Goal: Information Seeking & Learning: Learn about a topic

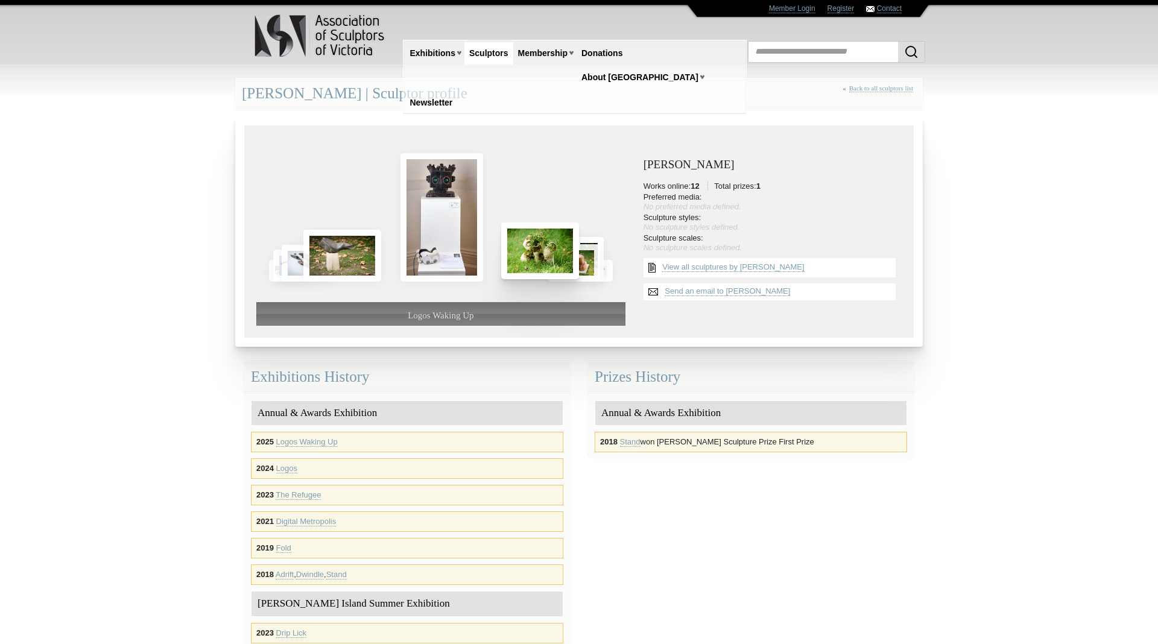
click at [549, 259] on img at bounding box center [539, 251] width 77 height 56
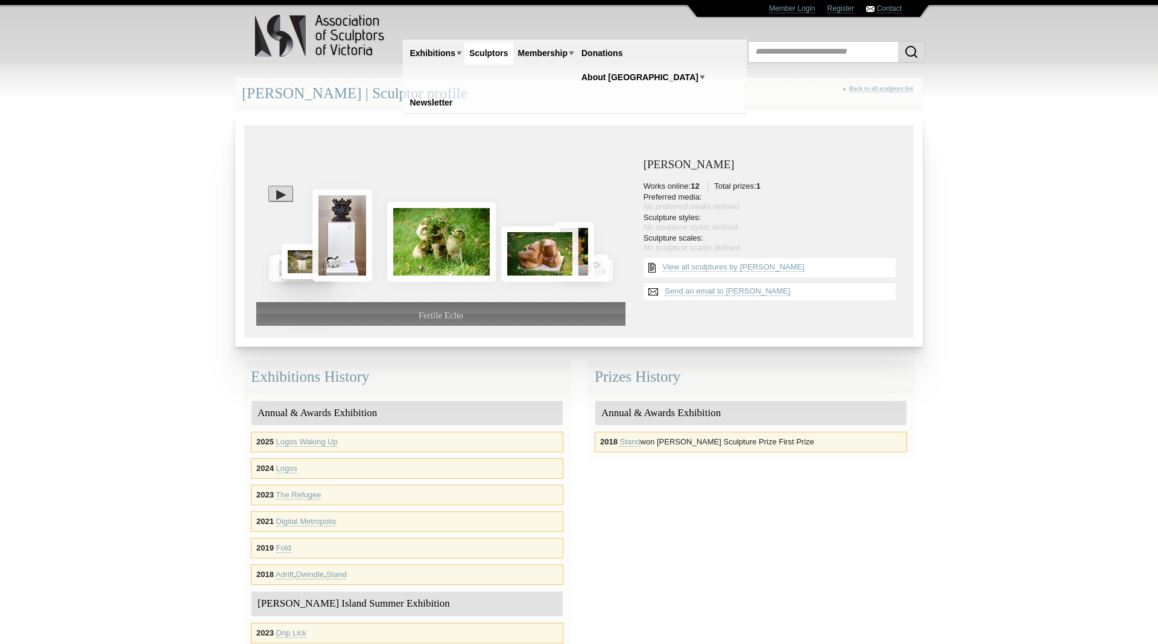
click at [302, 261] on img at bounding box center [308, 261] width 52 height 35
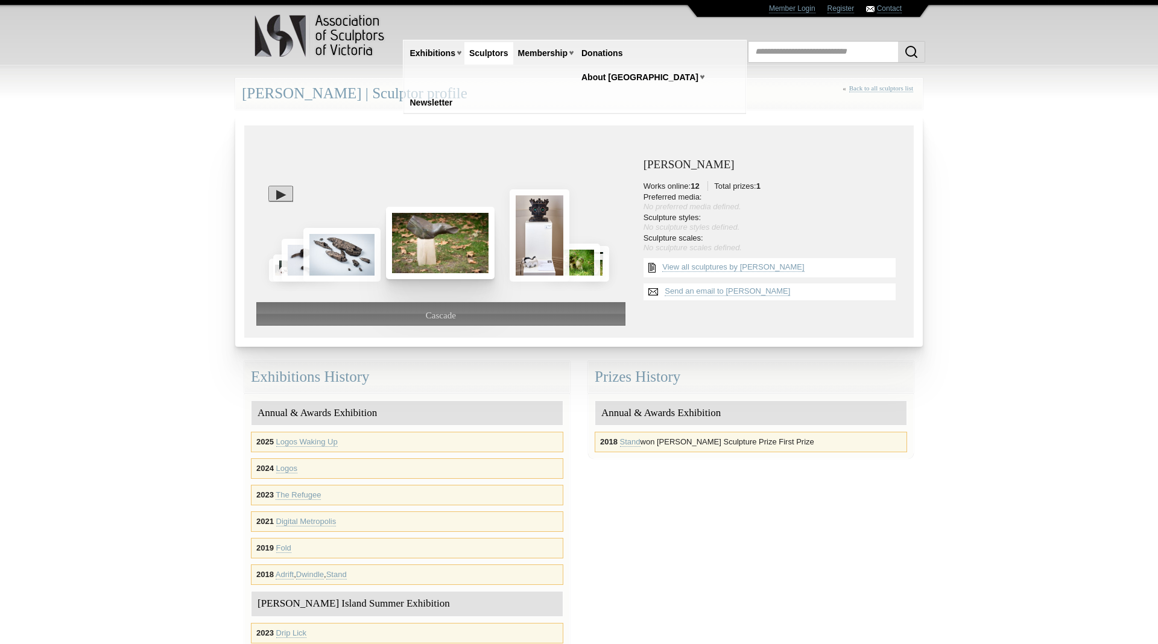
click at [462, 245] on img at bounding box center [440, 243] width 109 height 72
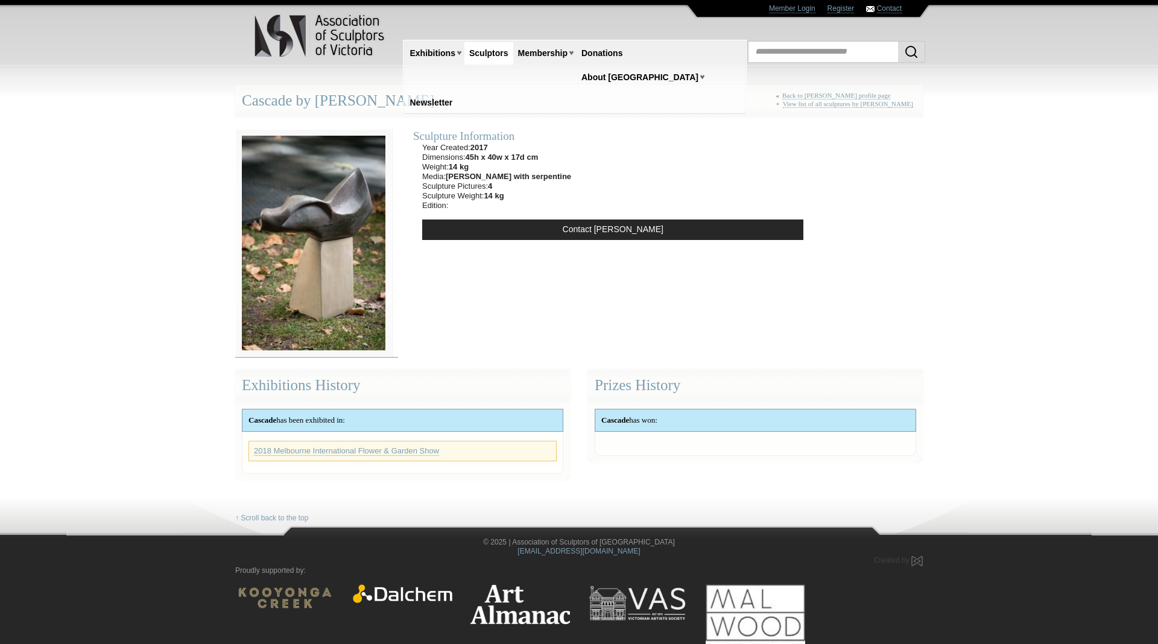
click at [305, 196] on img at bounding box center [313, 243] width 157 height 229
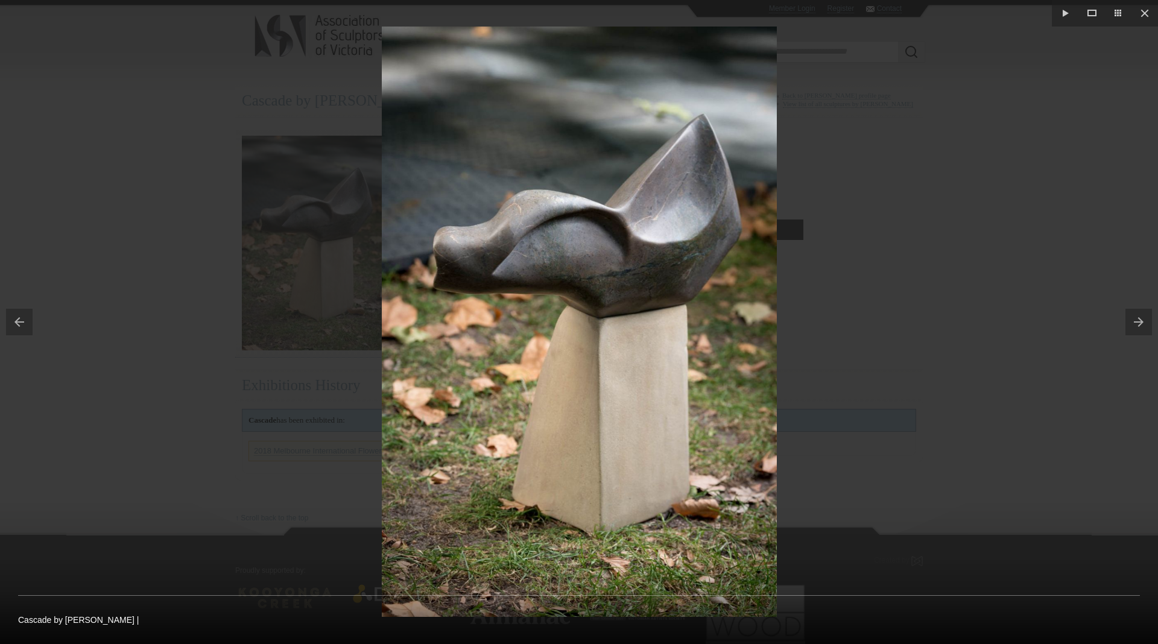
click at [895, 255] on div at bounding box center [579, 322] width 1158 height 644
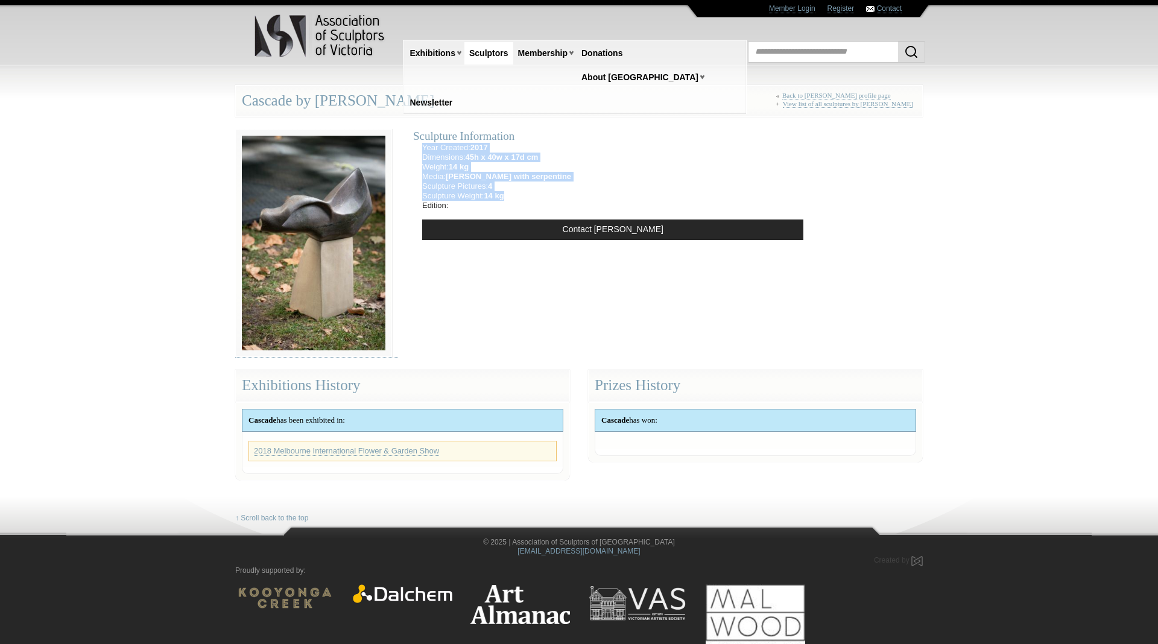
drag, startPoint x: 528, startPoint y: 199, endPoint x: 414, endPoint y: 147, distance: 125.2
click at [414, 147] on ul "Year Created: 2017 Dimensions: 45h x 40w x 17d cm Weight: 14 kg Media: [PERSON_…" at bounding box center [496, 177] width 167 height 68
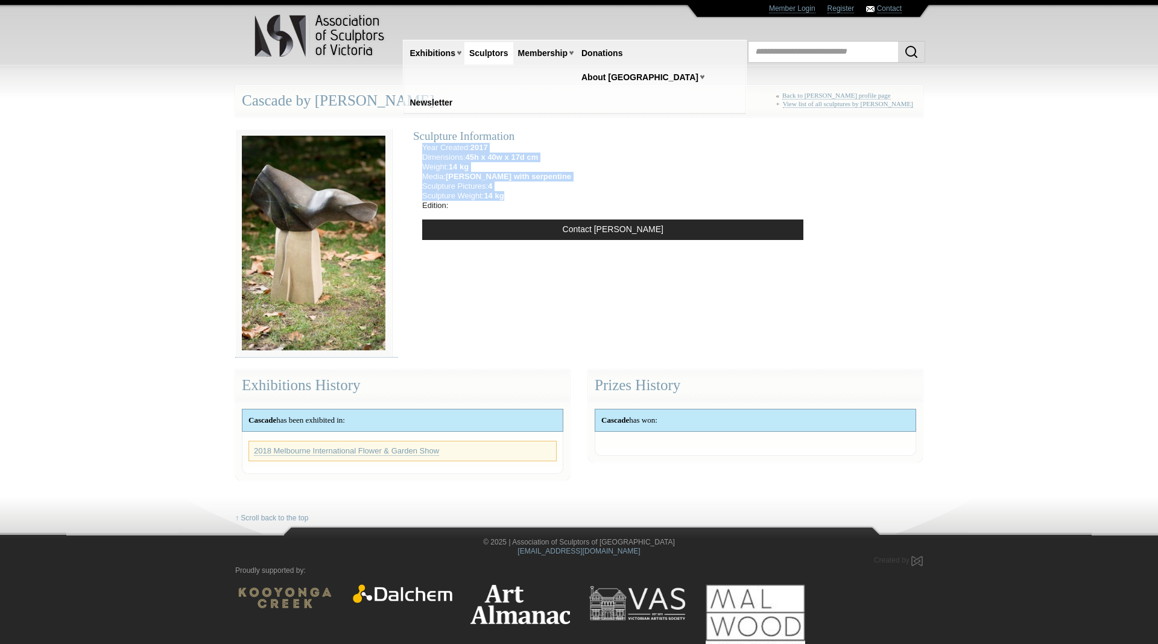
copy ul "Year Created: 2017 Dimensions: 45h x 40w x 17d cm Weight: 14 kg Media: [PERSON_…"
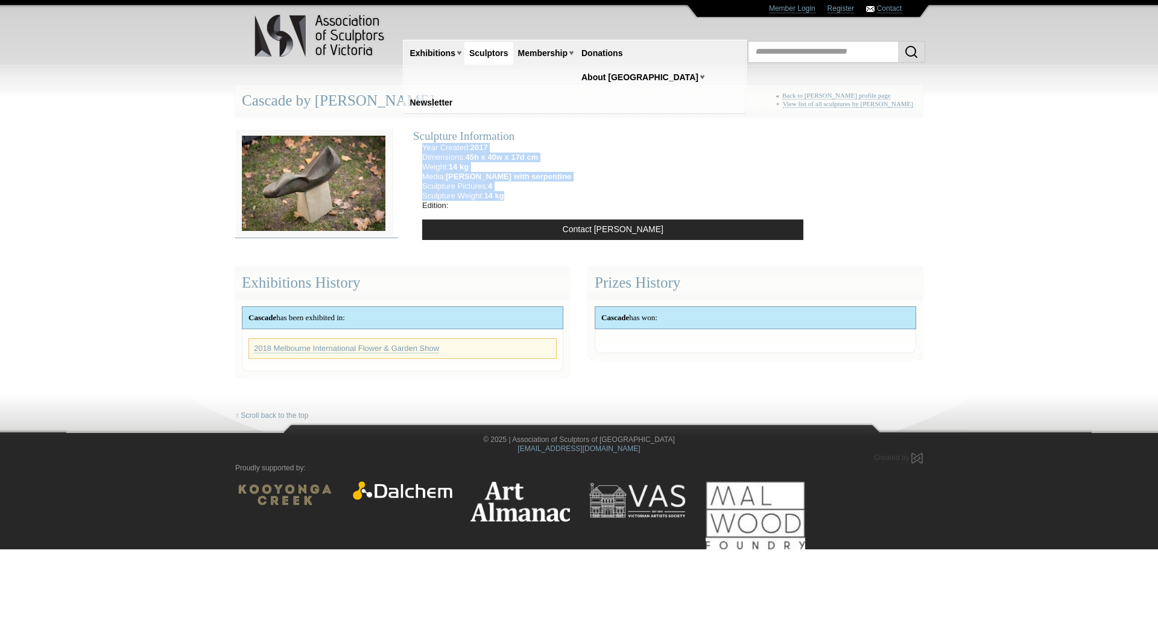
click at [309, 170] on img at bounding box center [313, 183] width 157 height 109
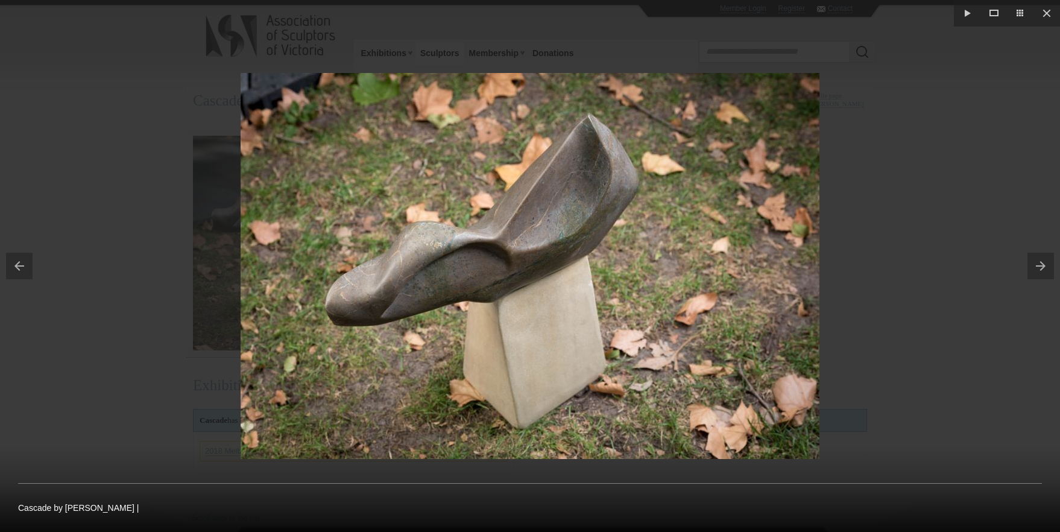
click at [844, 252] on div at bounding box center [530, 266] width 1060 height 532
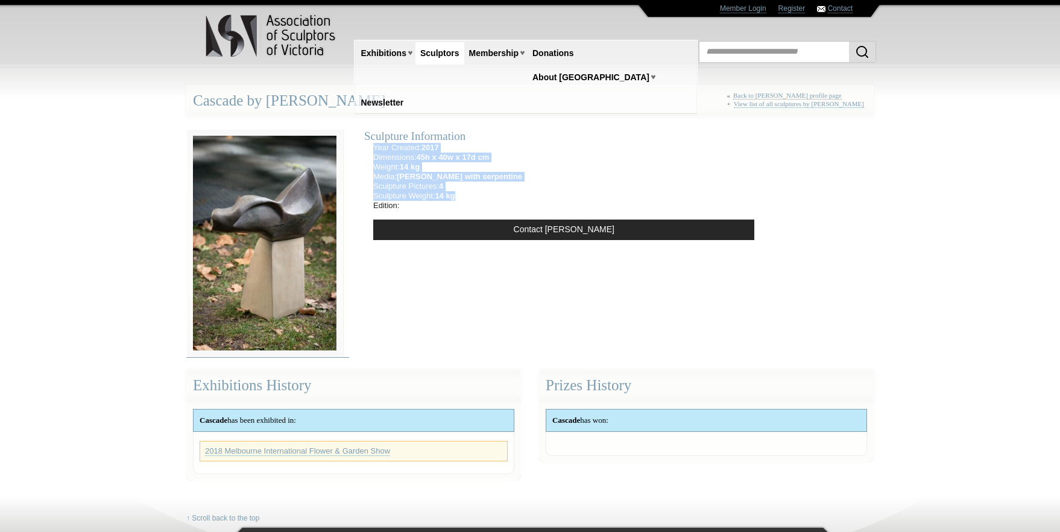
click at [260, 213] on img at bounding box center [264, 243] width 157 height 229
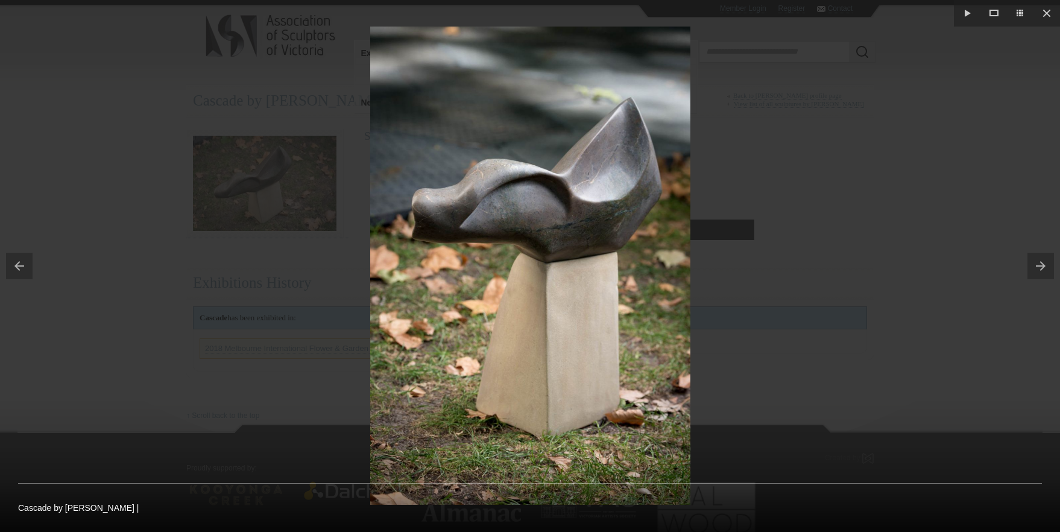
click at [1048, 264] on button at bounding box center [1044, 266] width 33 height 60
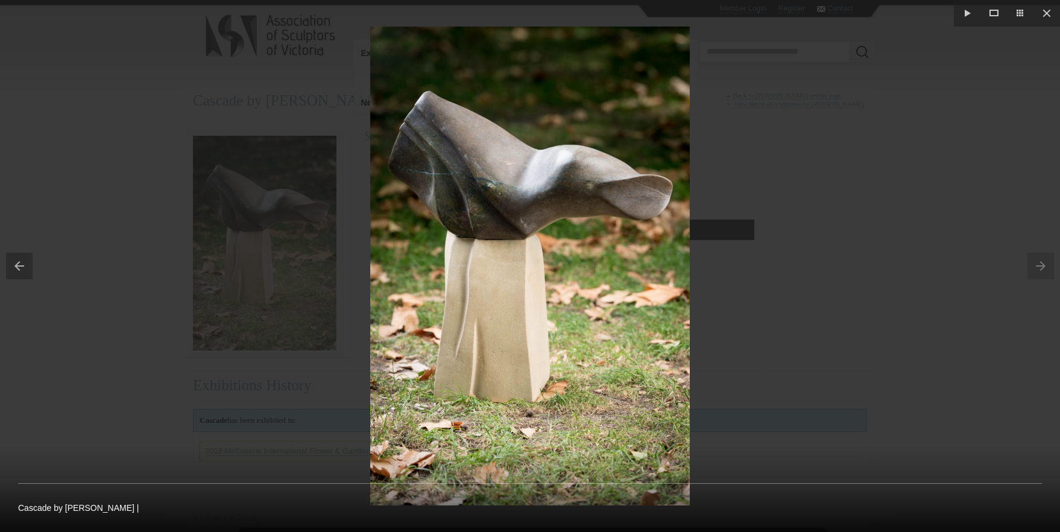
click at [994, 251] on div at bounding box center [530, 266] width 1060 height 532
